Goal: Task Accomplishment & Management: Manage account settings

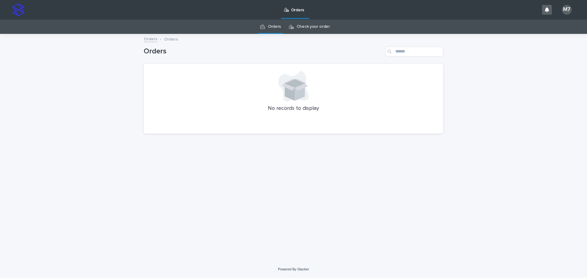
click at [309, 25] on link "Check your order" at bounding box center [312, 27] width 33 height 14
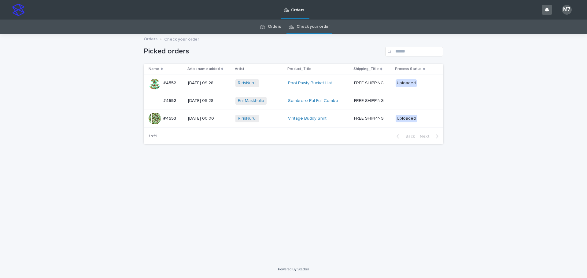
click at [347, 99] on div "Sombrero Pal Full Combo" at bounding box center [318, 100] width 61 height 5
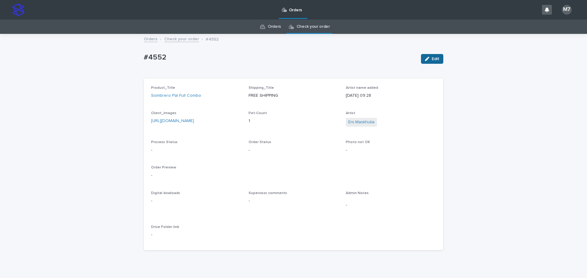
click at [435, 61] on span "Edit" at bounding box center [435, 59] width 8 height 4
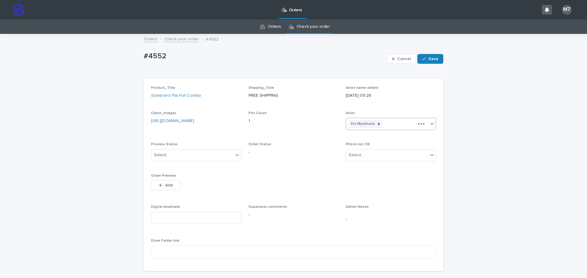
click at [365, 118] on div "Eni Maskhulia" at bounding box center [391, 124] width 90 height 12
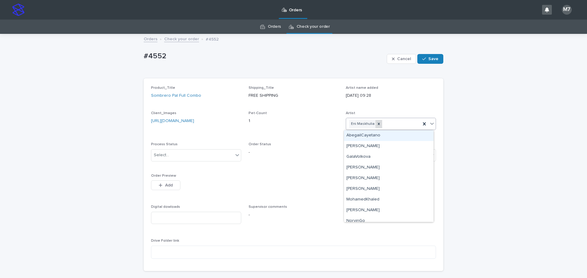
click at [376, 123] on icon at bounding box center [378, 124] width 4 height 4
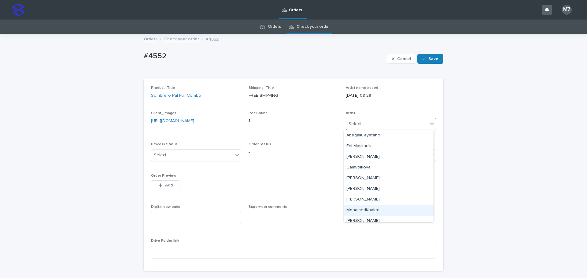
click at [364, 211] on div "MohamedKhaled" at bounding box center [389, 210] width 90 height 11
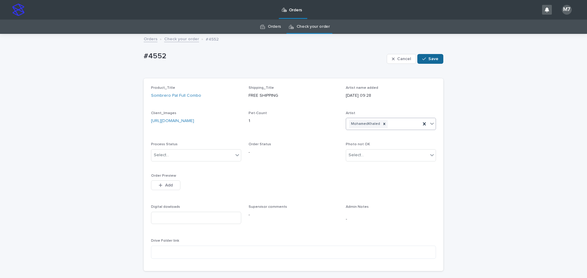
click at [422, 60] on icon "button" at bounding box center [424, 58] width 4 height 3
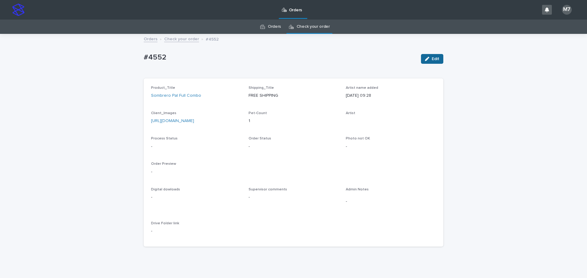
click at [431, 59] on span "Edit" at bounding box center [435, 59] width 8 height 4
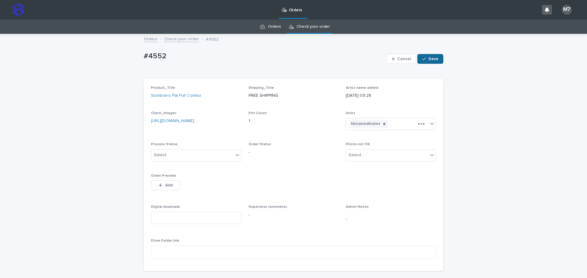
click at [430, 59] on span "Save" at bounding box center [433, 59] width 10 height 4
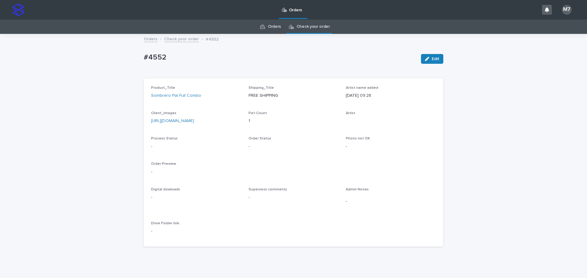
click at [272, 28] on link "Orders" at bounding box center [274, 27] width 13 height 14
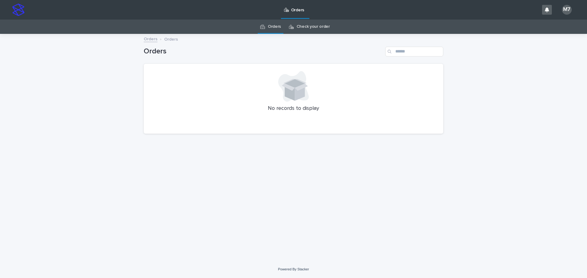
click at [308, 32] on link "Check your order" at bounding box center [312, 27] width 33 height 14
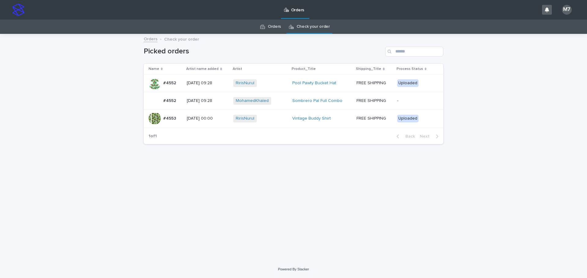
click at [340, 173] on div "Loading... Saving… Loading... Saving… Picked orders Name Artist name added Arti…" at bounding box center [294, 140] width 306 height 211
